Goal: Task Accomplishment & Management: Manage account settings

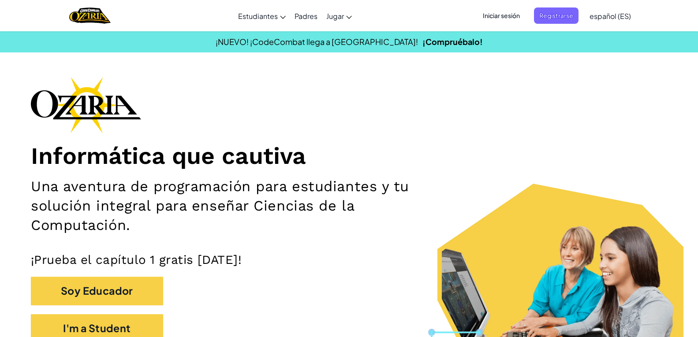
click at [515, 24] on div "Iniciar sesión Registrarse español (ES) English ([GEOGRAPHIC_DATA]) English ([G…" at bounding box center [554, 16] width 162 height 24
click at [524, 18] on span "Iniciar sesión" at bounding box center [501, 15] width 48 height 16
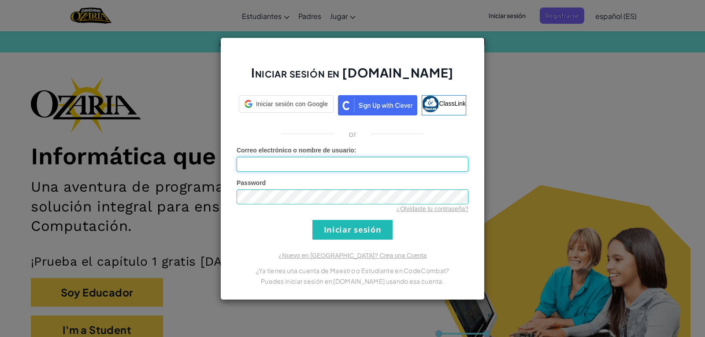
click at [369, 170] on input "Correo electrónico o nombre de usuario :" at bounding box center [353, 164] width 232 height 15
type input "[EMAIL_ADDRESS][DOMAIN_NAME]"
click at [313, 220] on input "Iniciar sesión" at bounding box center [353, 230] width 80 height 20
